Goal: Find specific page/section: Find specific page/section

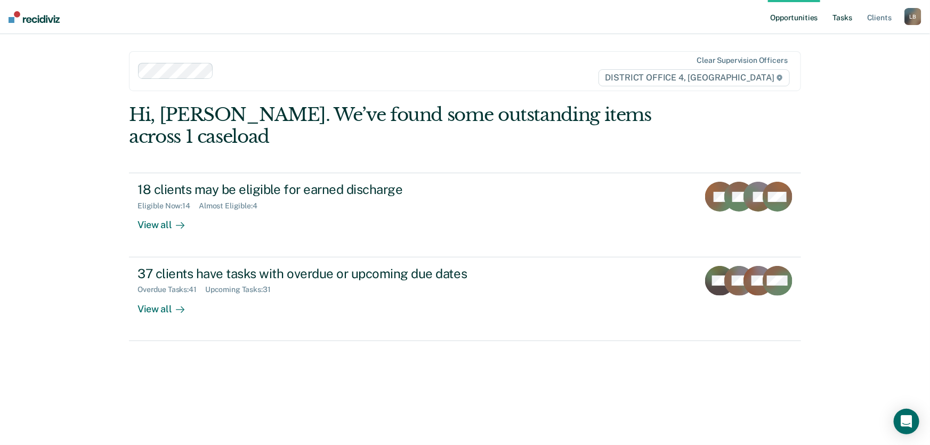
click at [845, 18] on link "Tasks" at bounding box center [842, 17] width 23 height 34
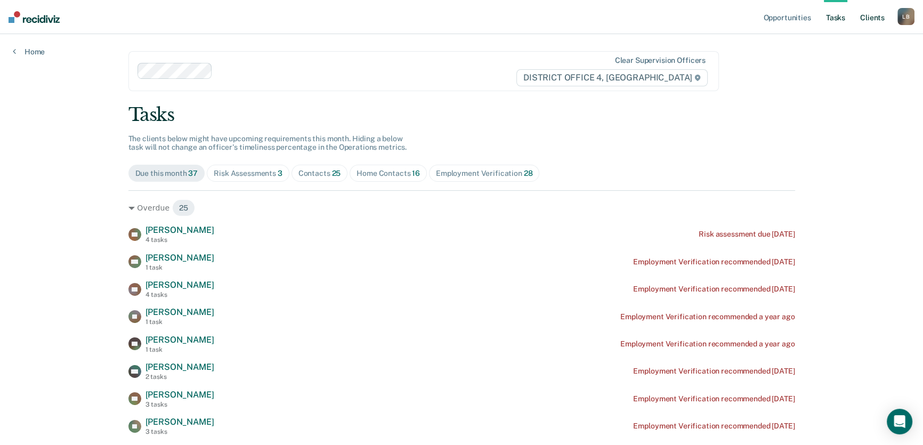
click at [869, 17] on link "Client s" at bounding box center [872, 17] width 29 height 34
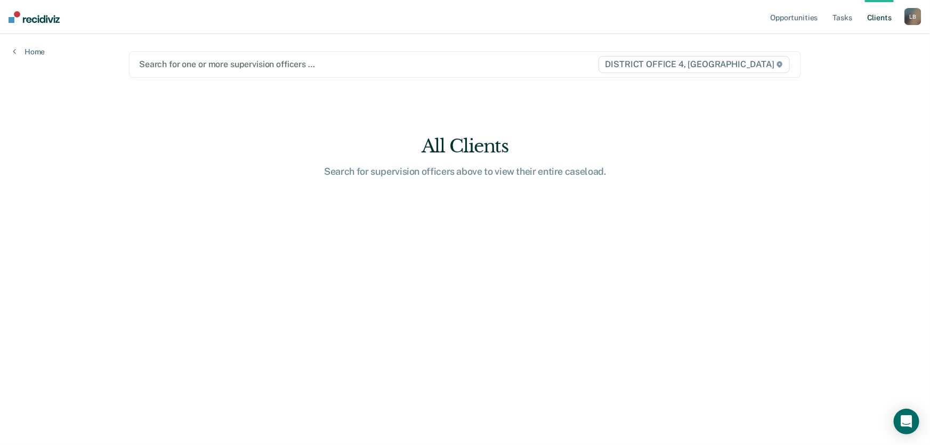
click at [224, 62] on div at bounding box center [367, 64] width 456 height 12
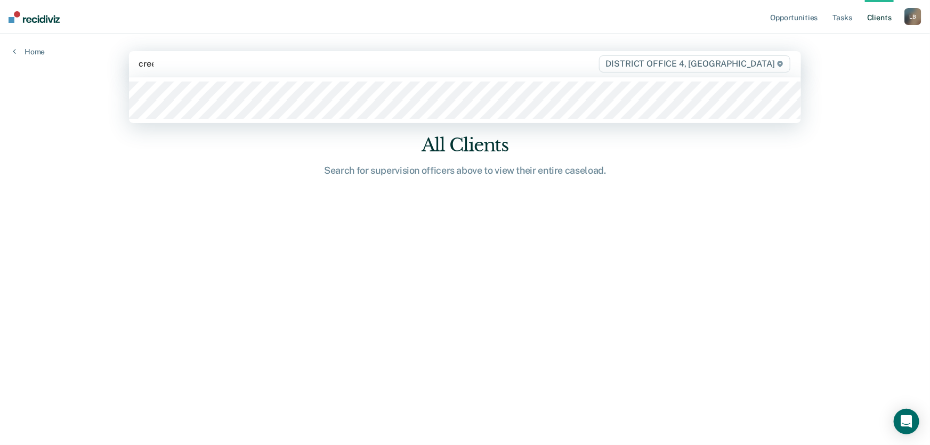
type input "[PERSON_NAME]"
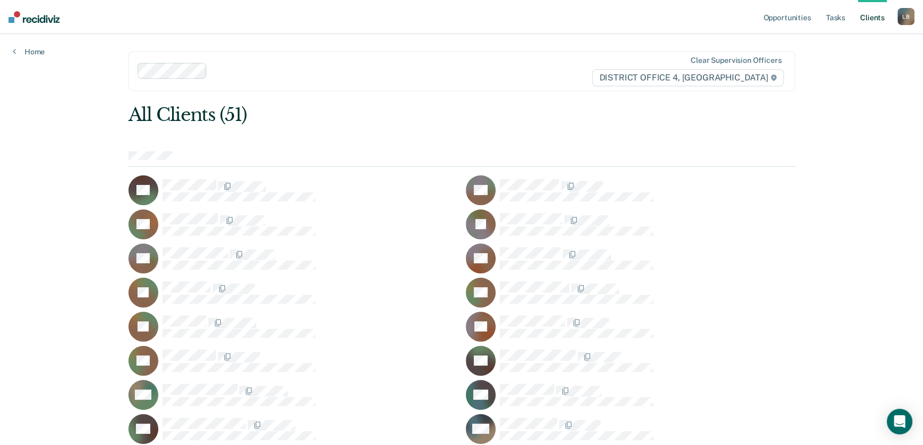
click at [875, 17] on link "Client s" at bounding box center [872, 17] width 29 height 34
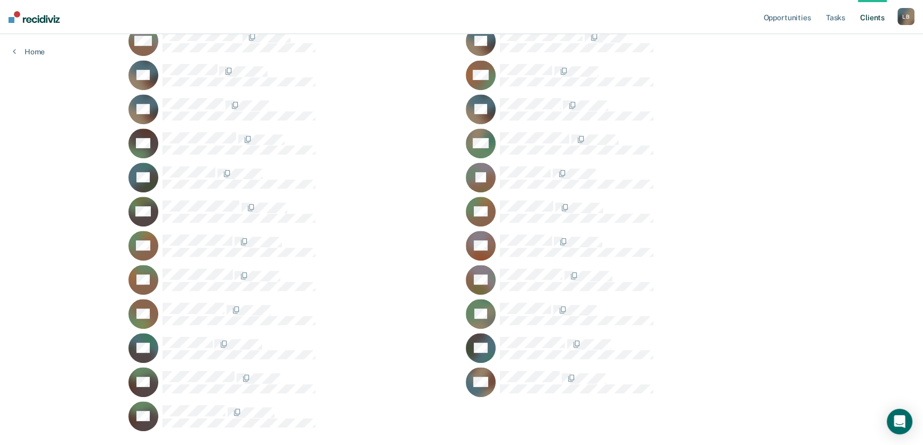
scroll to position [533, 0]
